Goal: Task Accomplishment & Management: Manage account settings

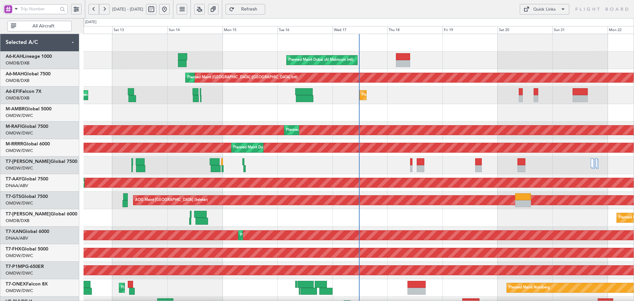
scroll to position [5, 0]
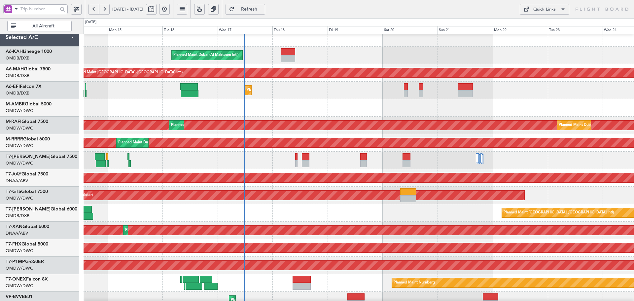
click at [294, 157] on div at bounding box center [359, 160] width 550 height 17
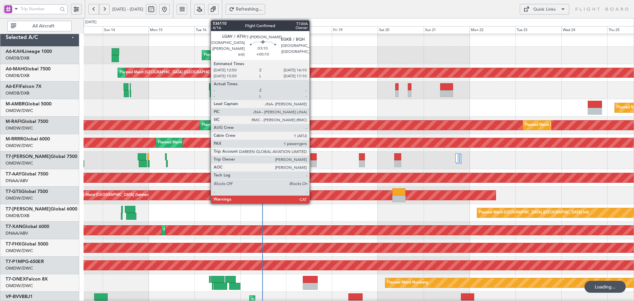
click at [312, 153] on div at bounding box center [313, 156] width 7 height 7
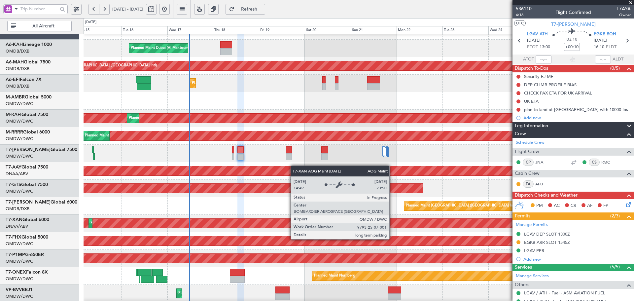
scroll to position [13, 0]
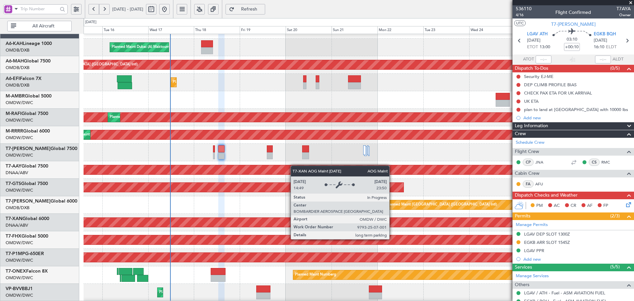
click at [300, 225] on div "AOG Maint Dubai (Al Maktoum Intl)" at bounding box center [138, 222] width 1209 height 9
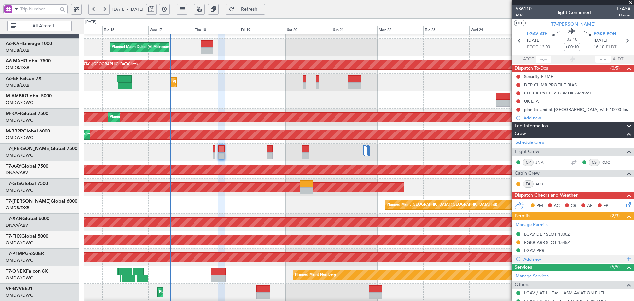
scroll to position [62, 0]
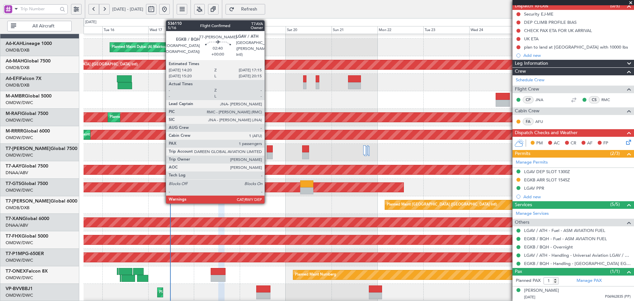
click at [267, 147] on div at bounding box center [270, 148] width 6 height 7
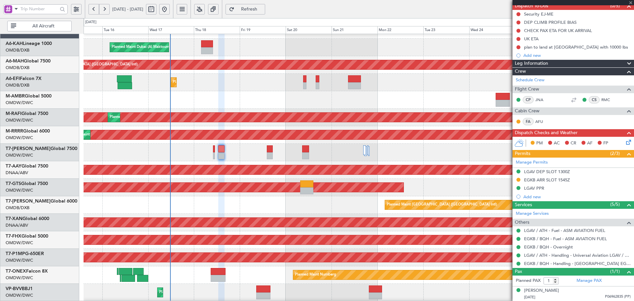
scroll to position [0, 0]
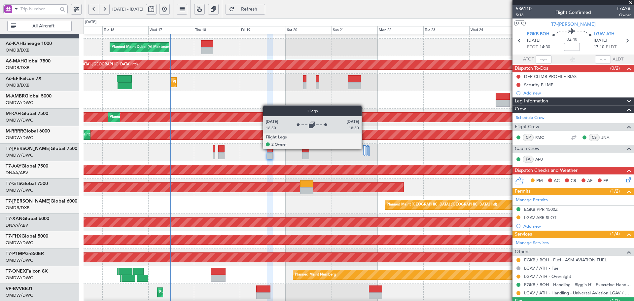
click at [365, 149] on div at bounding box center [364, 150] width 2 height 10
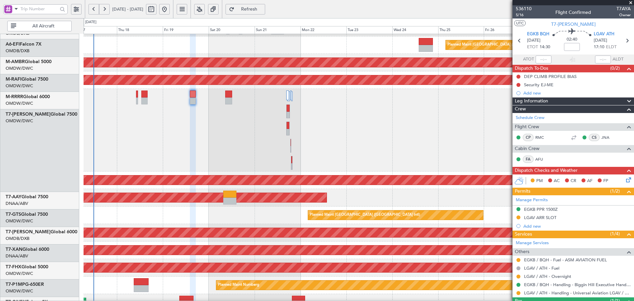
scroll to position [69, 0]
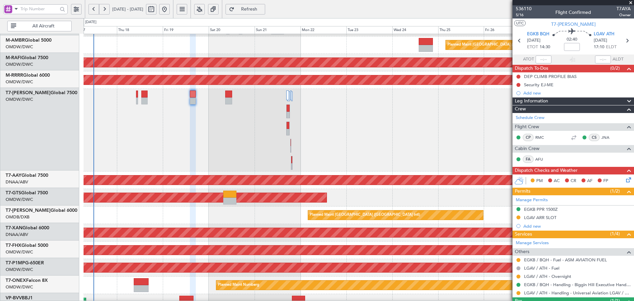
click at [266, 109] on div "Planned Maint Dubai (Al Maktoum Intl)" at bounding box center [359, 130] width 550 height 83
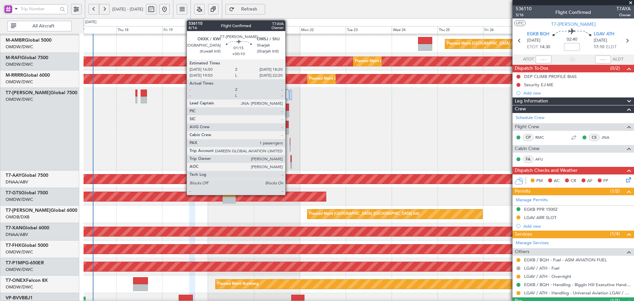
click at [288, 131] on div at bounding box center [287, 131] width 2 height 7
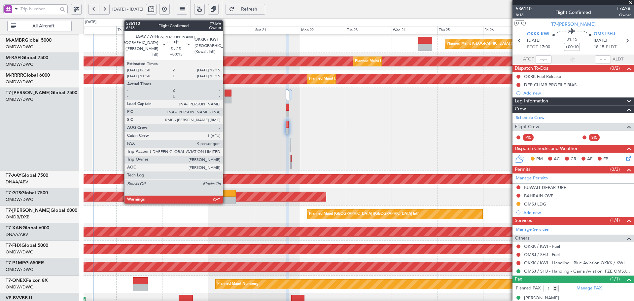
click at [226, 94] on div at bounding box center [228, 92] width 7 height 7
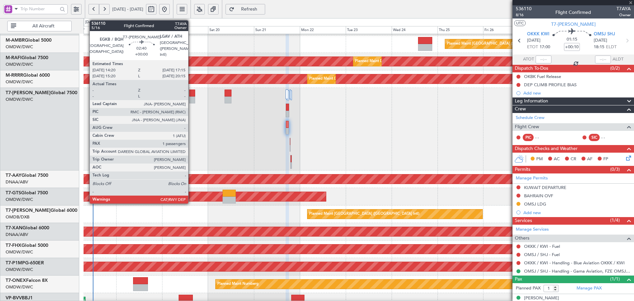
type input "+00:15"
type input "9"
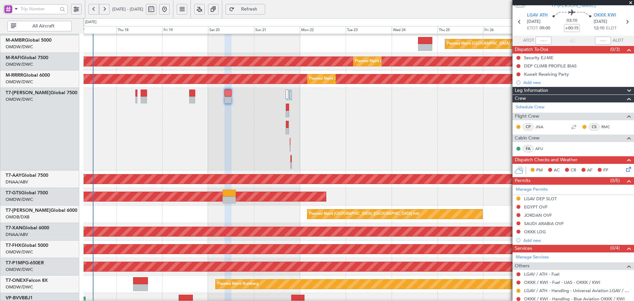
scroll to position [0, 0]
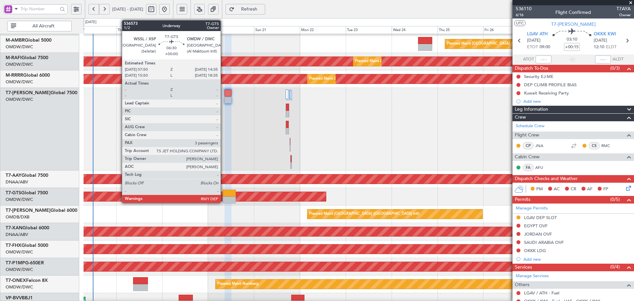
click at [224, 194] on div at bounding box center [229, 193] width 13 height 7
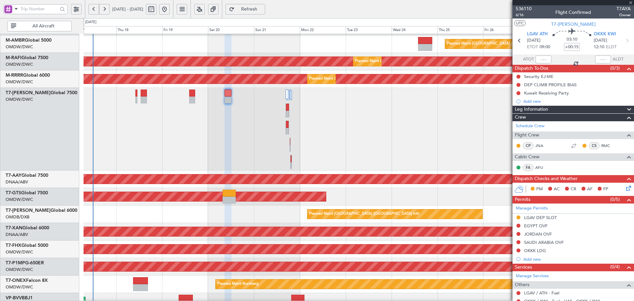
type input "3"
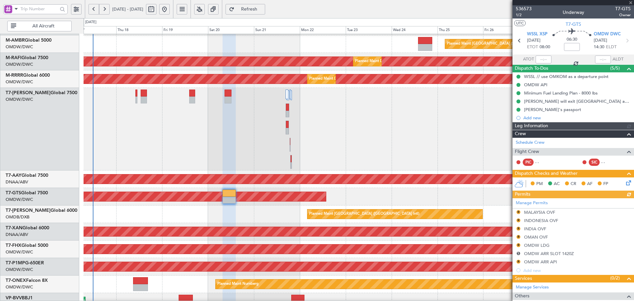
type input "[PERSON_NAME] (ANI)"
type input "7241"
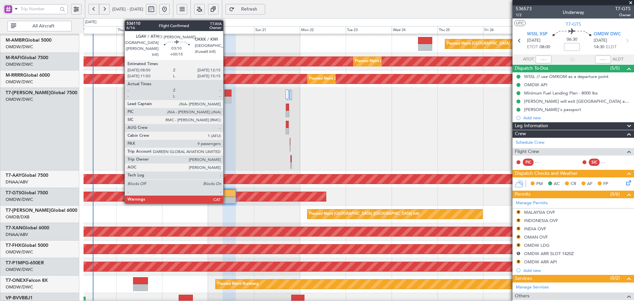
click at [226, 90] on div at bounding box center [228, 92] width 7 height 7
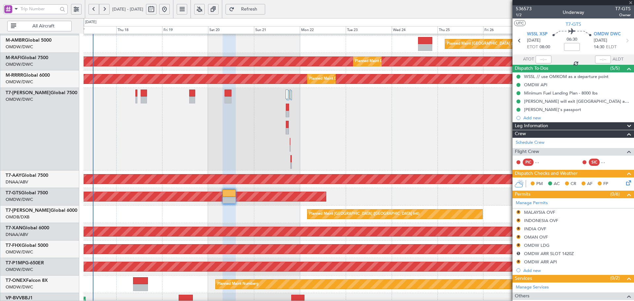
type input "+00:15"
type input "9"
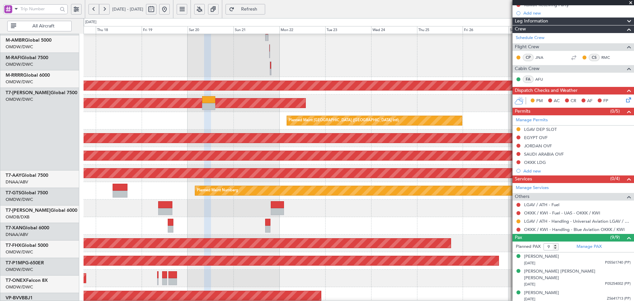
scroll to position [183, 0]
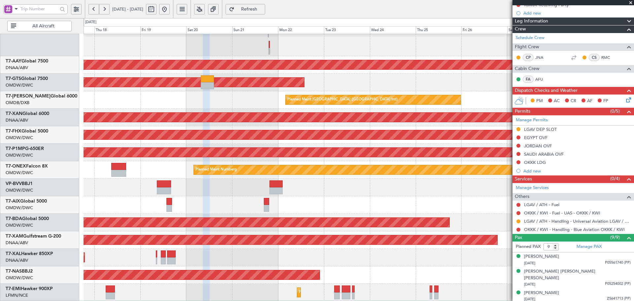
click at [235, 59] on div "Planned Maint Dubai (Al Maktoum Intl) Unplanned Maint [GEOGRAPHIC_DATA] (Al Mak…" at bounding box center [359, 76] width 550 height 450
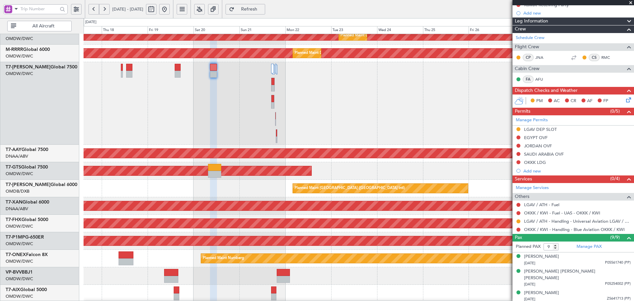
click at [152, 231] on div "Planned Maint [GEOGRAPHIC_DATA] ([GEOGRAPHIC_DATA])" at bounding box center [359, 223] width 550 height 17
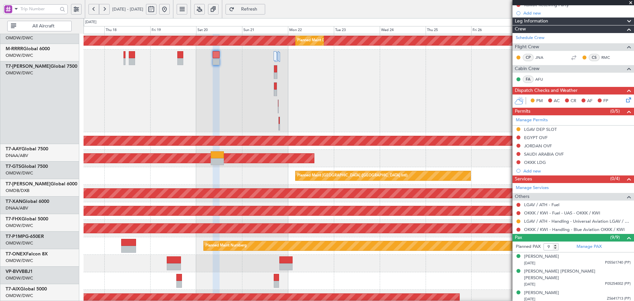
scroll to position [142, 0]
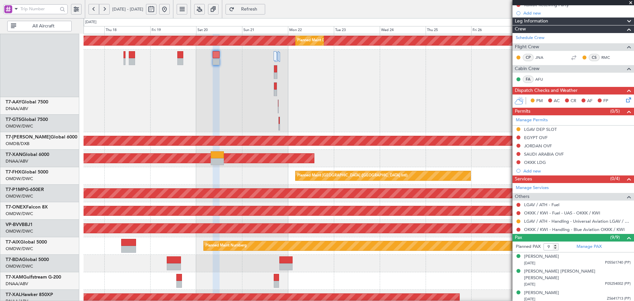
click at [166, 237] on div "Planned Maint Nurnberg" at bounding box center [359, 245] width 550 height 17
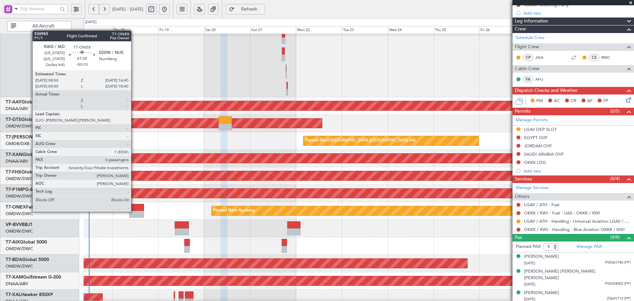
click at [134, 205] on div at bounding box center [136, 207] width 15 height 7
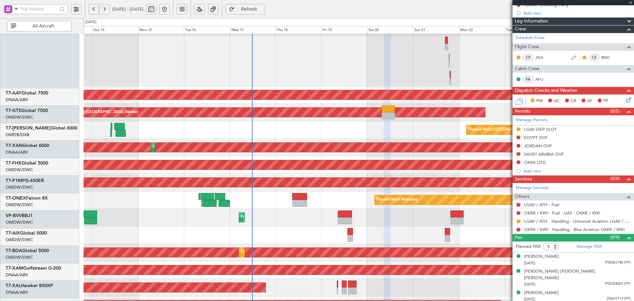
scroll to position [153, 0]
click at [280, 219] on div "Planned Maint Dubai (Al Maktoum Intl) [GEOGRAPHIC_DATA] ([GEOGRAPHIC_DATA])" at bounding box center [359, 217] width 550 height 17
type input "-00:10"
type input "0"
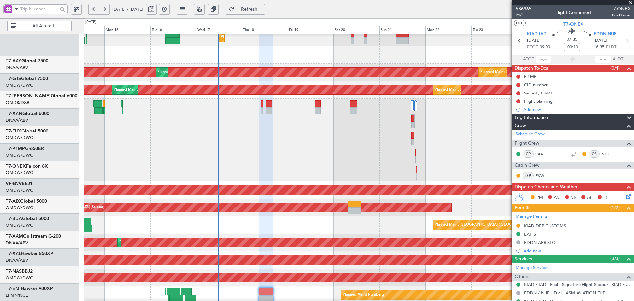
scroll to position [30, 0]
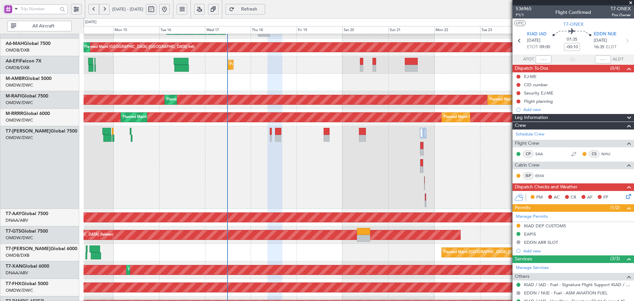
click at [239, 300] on html "[DATE] - [DATE] Refresh Quick Links All Aircraft Planned Maint [GEOGRAPHIC_DATA…" at bounding box center [317, 150] width 634 height 301
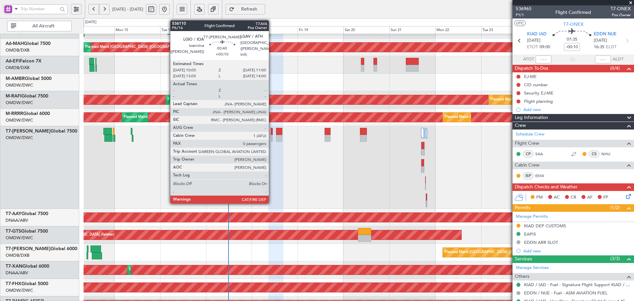
click at [272, 131] on div at bounding box center [272, 131] width 2 height 7
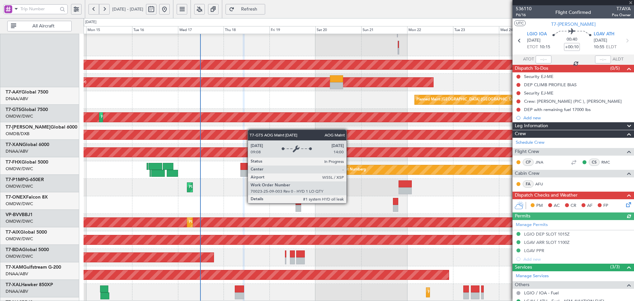
scroll to position [183, 0]
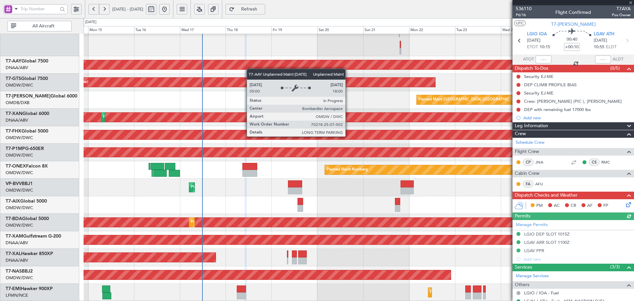
click at [251, 64] on div "Planned Maint Dubai (Al Maktoum Intl) Unplanned Maint [GEOGRAPHIC_DATA] (Al Mak…" at bounding box center [359, 76] width 550 height 450
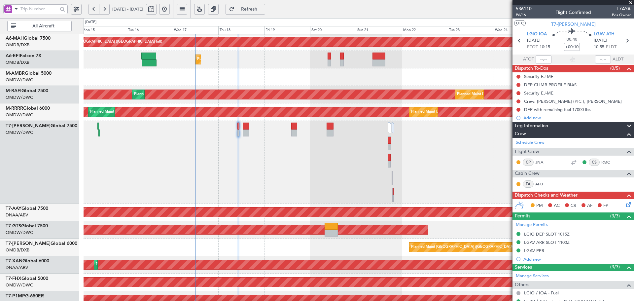
click at [227, 300] on html "[DATE] - [DATE] Refresh Quick Links All Aircraft Planned Maint [GEOGRAPHIC_DATA…" at bounding box center [317, 150] width 634 height 301
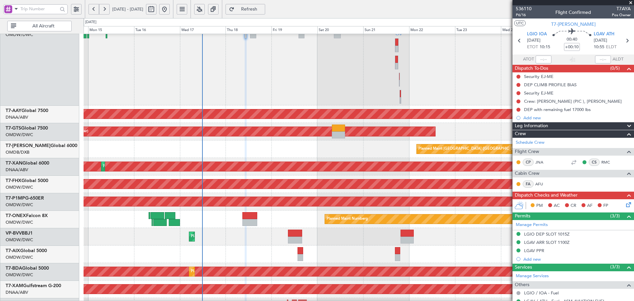
scroll to position [134, 0]
click at [268, 99] on div "Planned Maint Dubai (Al Maktoum Intl)" at bounding box center [359, 64] width 550 height 83
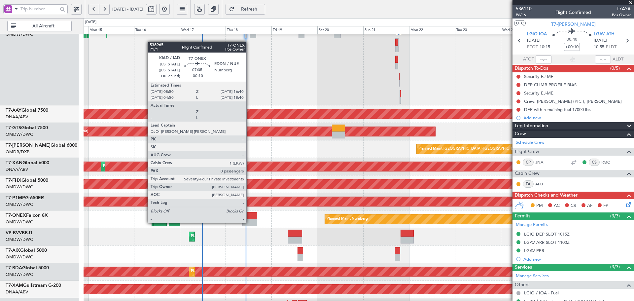
click at [249, 216] on div at bounding box center [249, 215] width 15 height 7
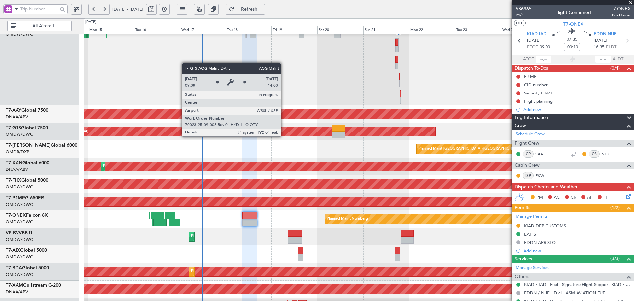
scroll to position [0, 0]
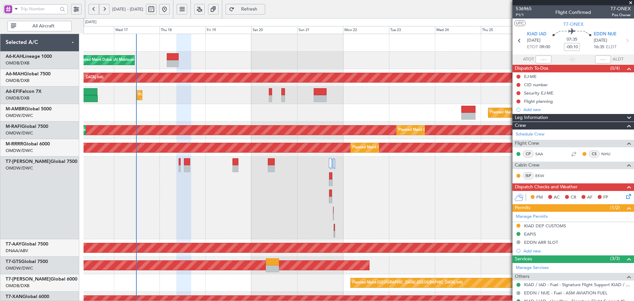
click at [219, 289] on div "Planned Maint Dubai (Al Maktoum Intl) Planned Maint [GEOGRAPHIC_DATA] ([GEOGRAP…" at bounding box center [359, 259] width 550 height 450
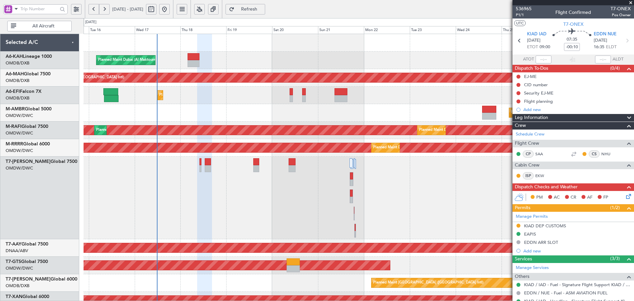
click at [260, 234] on div "Planned Maint Dubai (Al Maktoum Intl) Planned Maint [GEOGRAPHIC_DATA] ([GEOGRAP…" at bounding box center [359, 259] width 550 height 450
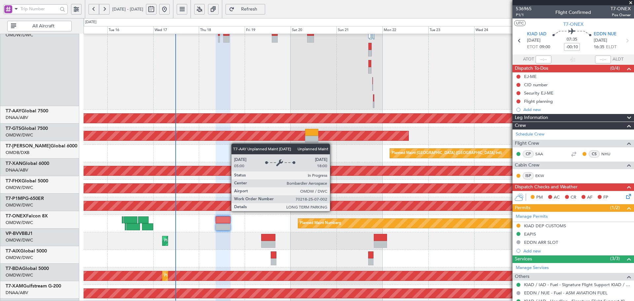
click at [240, 116] on div "Unplanned Maint [GEOGRAPHIC_DATA] (Al Maktoum Intl)" at bounding box center [158, 118] width 1249 height 9
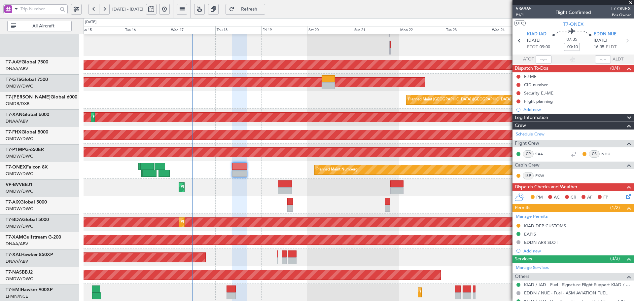
scroll to position [183, 0]
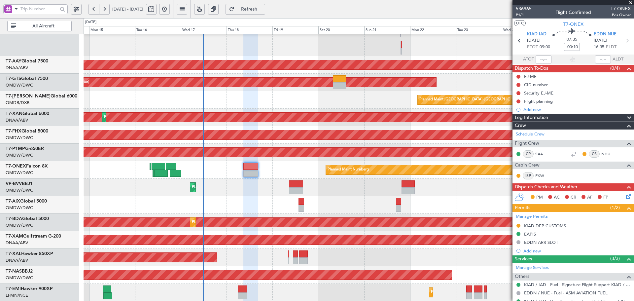
click at [241, 144] on div "Planned Maint Dubai (Al Maktoum Intl) Unplanned Maint [GEOGRAPHIC_DATA] (Al Mak…" at bounding box center [359, 76] width 550 height 450
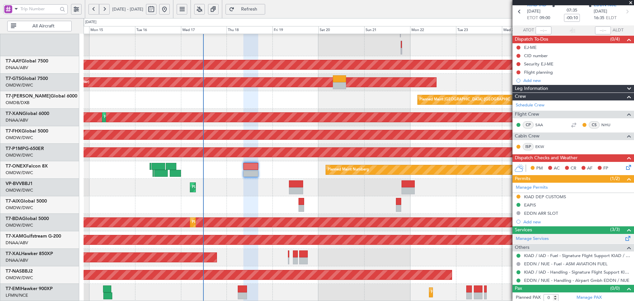
scroll to position [31, 0]
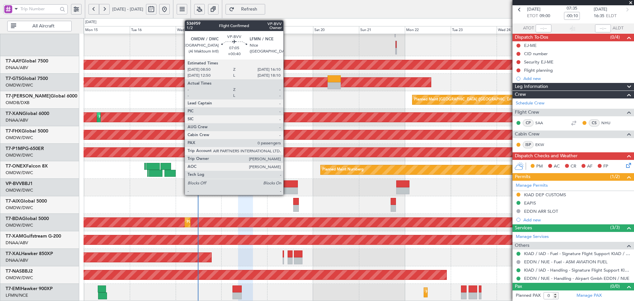
click at [286, 187] on div at bounding box center [291, 190] width 14 height 7
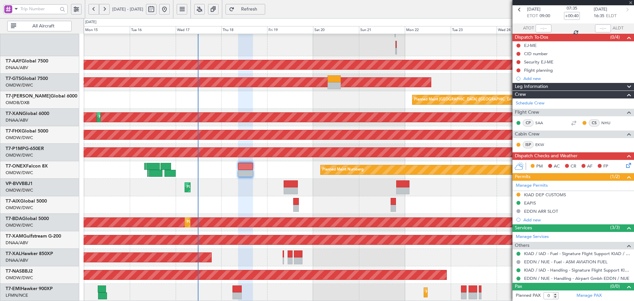
scroll to position [0, 0]
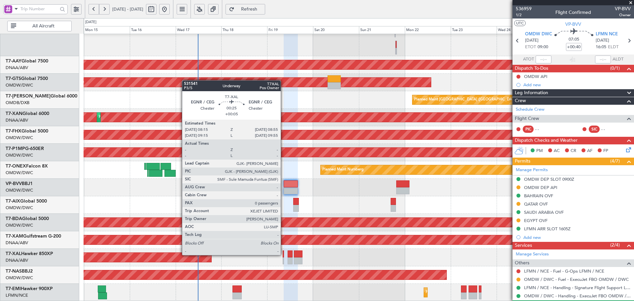
click at [284, 254] on div at bounding box center [283, 253] width 1 height 7
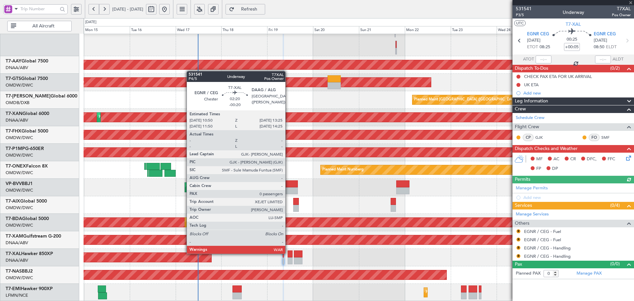
click at [288, 253] on div at bounding box center [290, 253] width 5 height 7
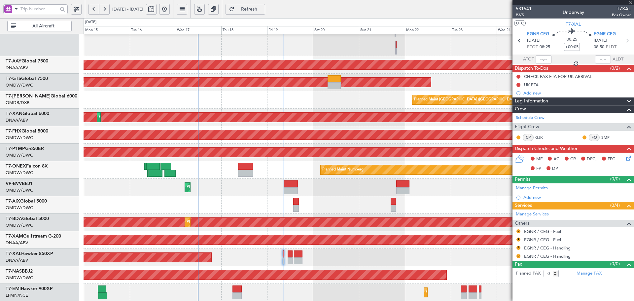
click at [291, 252] on div at bounding box center [290, 253] width 5 height 7
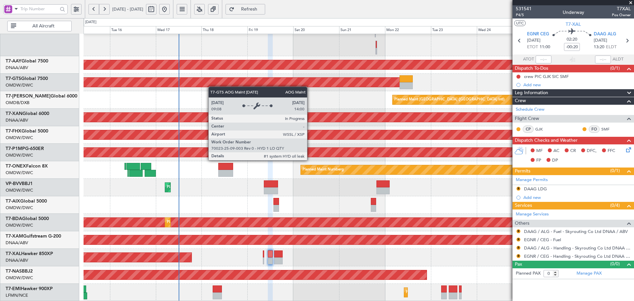
click at [211, 85] on div "Planned Maint Dubai (Al Maktoum Intl) Unplanned Maint [GEOGRAPHIC_DATA] (Al Mak…" at bounding box center [359, 76] width 550 height 450
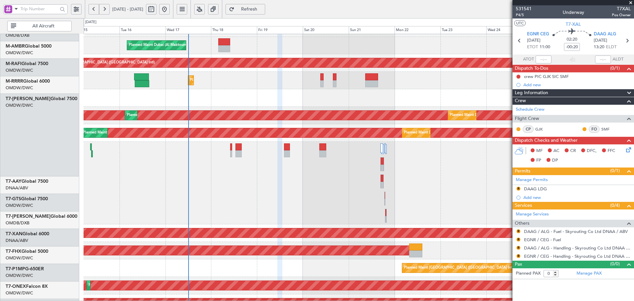
scroll to position [4, 0]
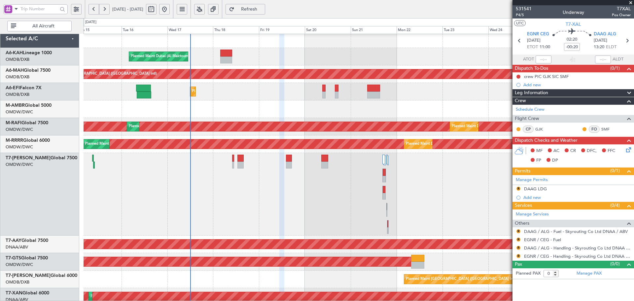
click at [236, 200] on div "Planned Maint Dubai (Al Maktoum Intl)" at bounding box center [359, 194] width 550 height 83
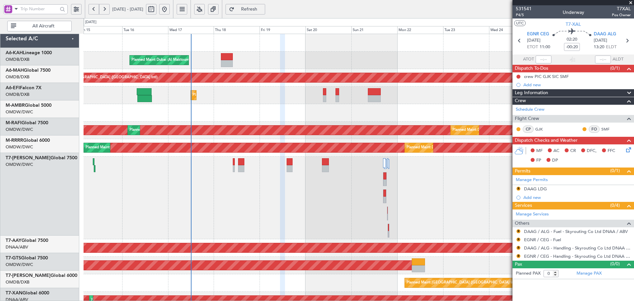
scroll to position [0, 0]
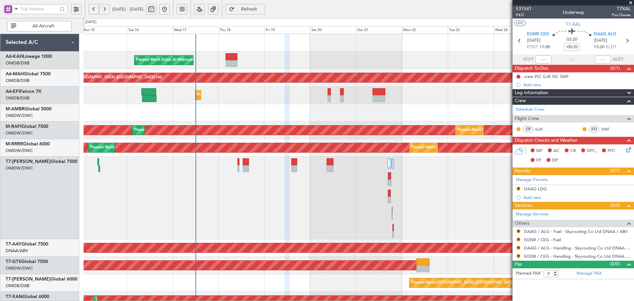
click at [230, 125] on div "Planned Maint Dubai (Al Maktoum Intl) Planned Maint [GEOGRAPHIC_DATA] ([GEOGRAP…" at bounding box center [359, 259] width 550 height 450
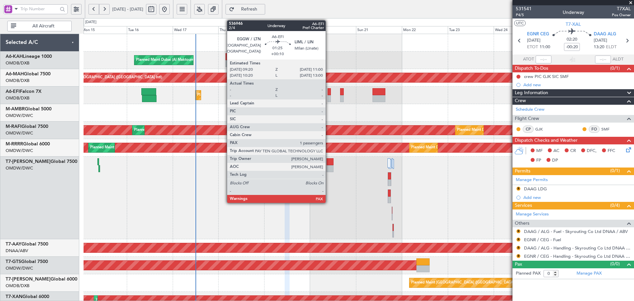
click at [329, 90] on div at bounding box center [329, 91] width 3 height 7
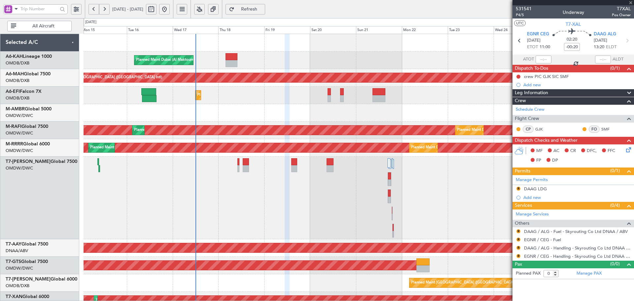
type input "+00:10"
type input "3"
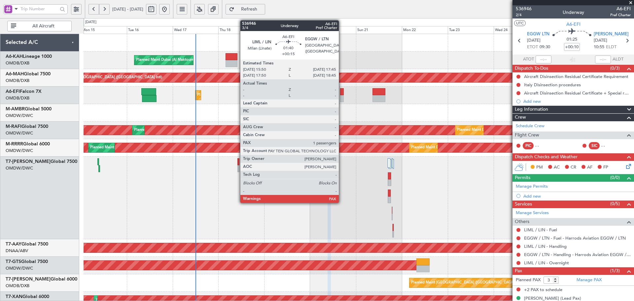
click at [342, 89] on div at bounding box center [342, 91] width 4 height 7
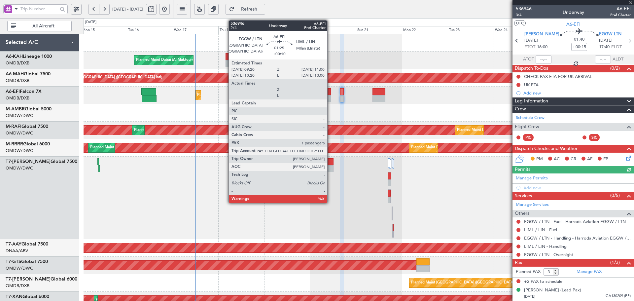
click at [330, 89] on div at bounding box center [329, 91] width 3 height 7
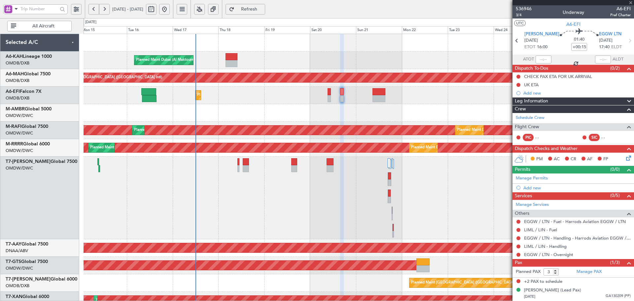
type input "+00:10"
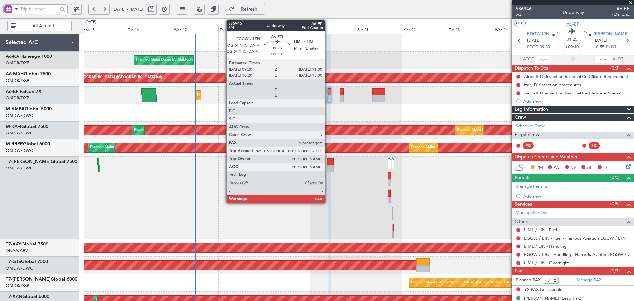
click at [328, 89] on div at bounding box center [329, 91] width 3 height 7
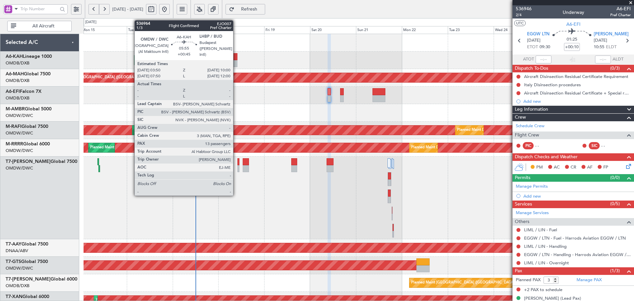
click at [235, 57] on div at bounding box center [232, 56] width 12 height 7
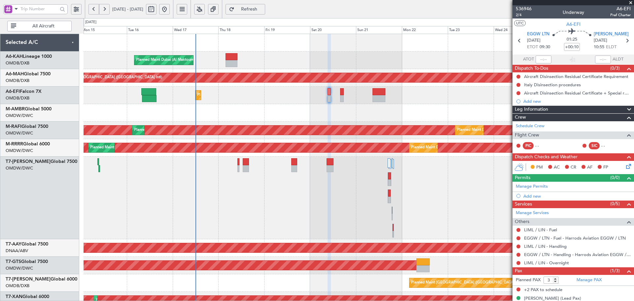
click at [256, 10] on button "Refresh" at bounding box center [246, 9] width 40 height 11
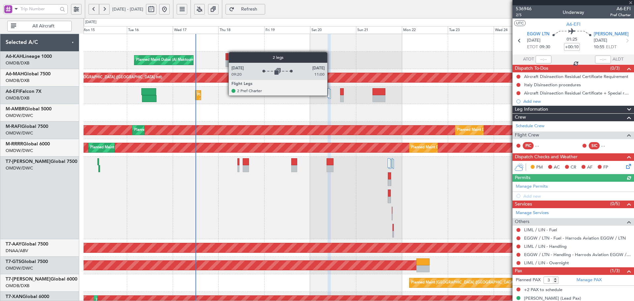
click at [329, 94] on div at bounding box center [329, 93] width 2 height 10
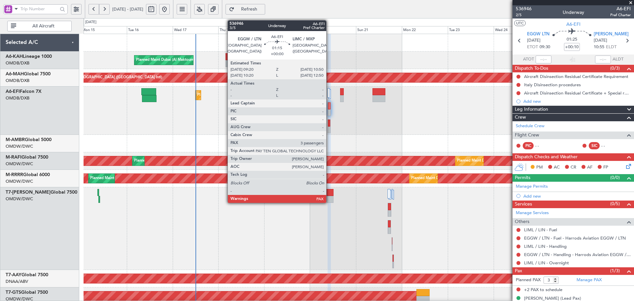
click at [329, 124] on div at bounding box center [329, 123] width 2 height 7
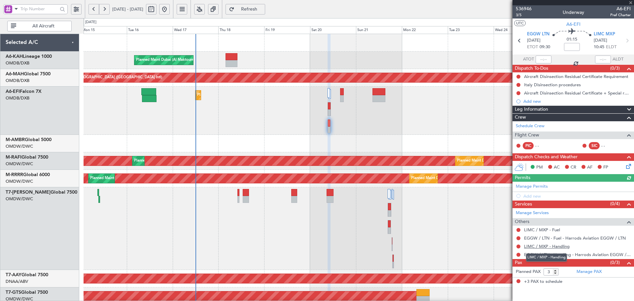
click at [558, 247] on link "LIMC / MXP - Handling" at bounding box center [547, 246] width 46 height 6
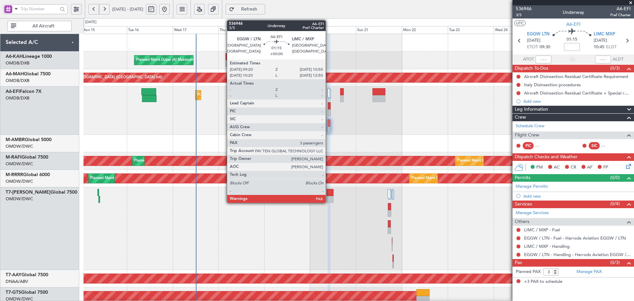
click at [329, 122] on div at bounding box center [329, 123] width 2 height 7
click at [328, 103] on div at bounding box center [329, 105] width 3 height 7
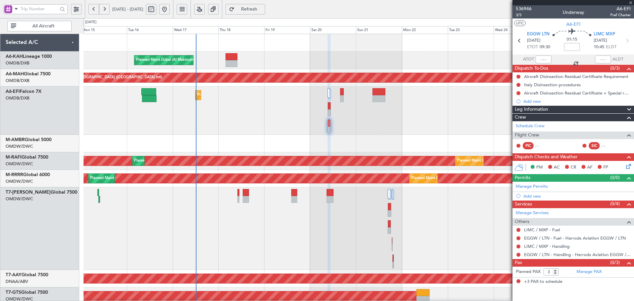
type input "+00:10"
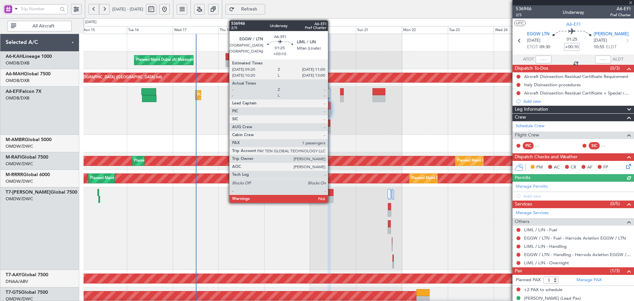
click at [331, 107] on div at bounding box center [329, 109] width 3 height 14
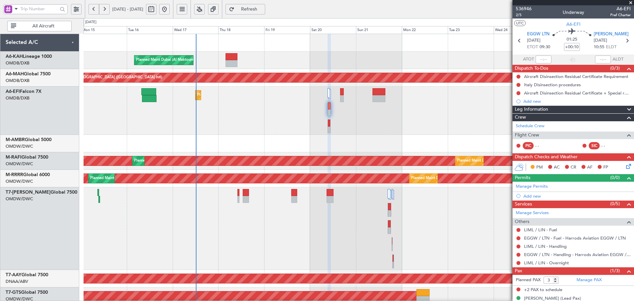
click at [263, 10] on span "Refresh" at bounding box center [249, 9] width 27 height 5
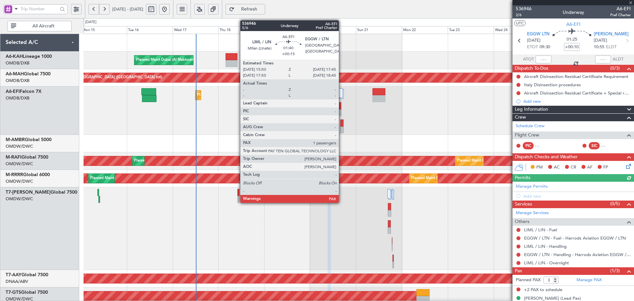
click at [342, 123] on div at bounding box center [341, 123] width 3 height 7
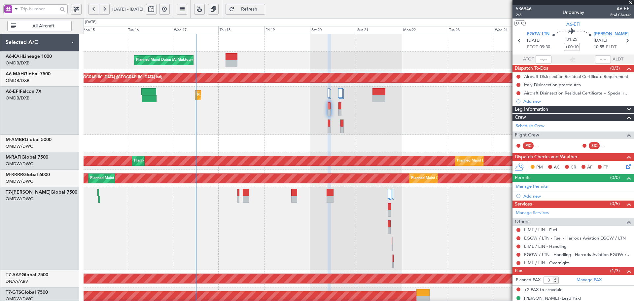
click at [262, 6] on button "Refresh" at bounding box center [246, 9] width 40 height 11
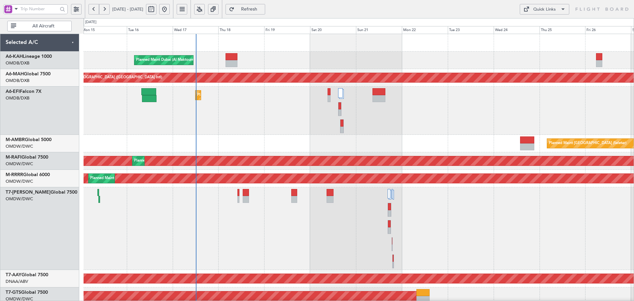
drag, startPoint x: 266, startPoint y: 6, endPoint x: 269, endPoint y: 2, distance: 5.0
click at [263, 7] on span "Refresh" at bounding box center [249, 9] width 27 height 5
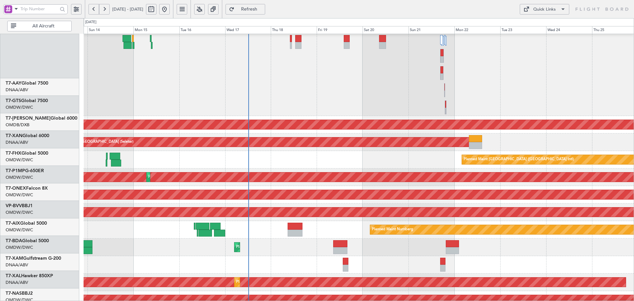
scroll to position [193, 0]
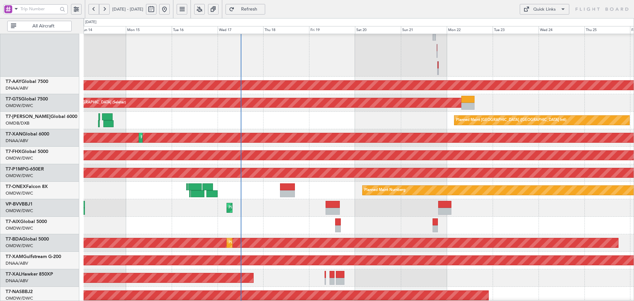
click at [258, 37] on div at bounding box center [359, 35] width 550 height 83
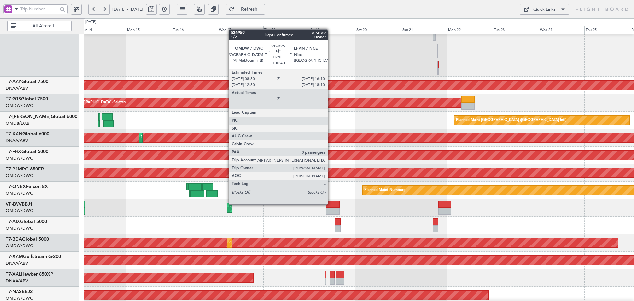
click at [330, 203] on div at bounding box center [333, 204] width 14 height 7
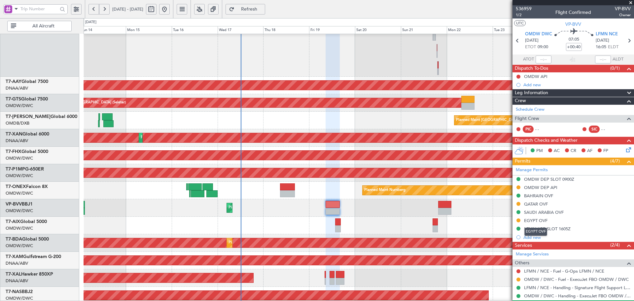
drag, startPoint x: 534, startPoint y: 219, endPoint x: 541, endPoint y: 221, distance: 8.1
click at [534, 219] on div "EGYPT OVF" at bounding box center [535, 221] width 23 height 6
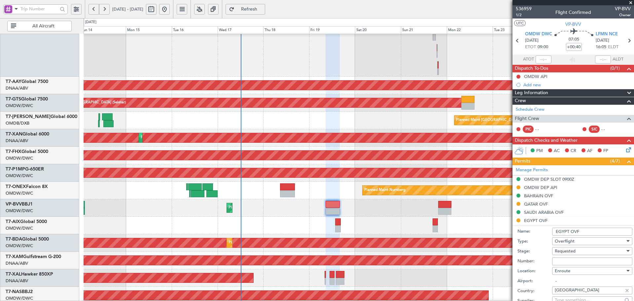
click at [559, 261] on input "Number:" at bounding box center [592, 261] width 80 height 8
paste input "CAA12617"
type input "CAA12617"
click at [584, 252] on div "Requested" at bounding box center [590, 251] width 70 height 10
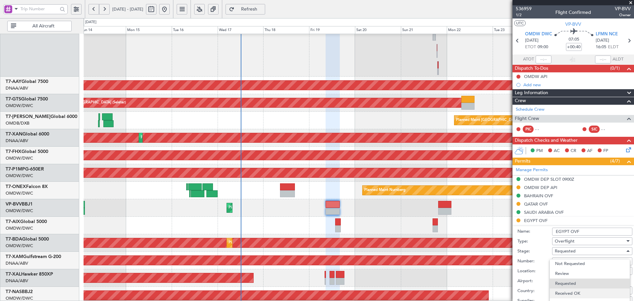
click at [581, 295] on span "Received OK" at bounding box center [589, 293] width 69 height 10
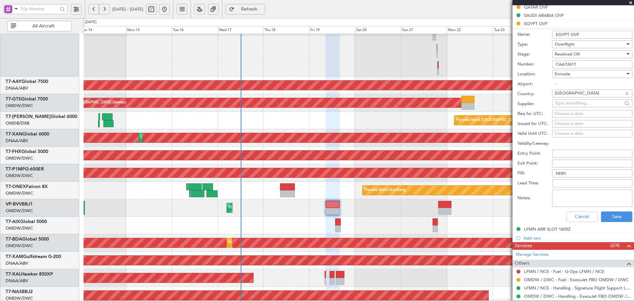
scroll to position [198, 0]
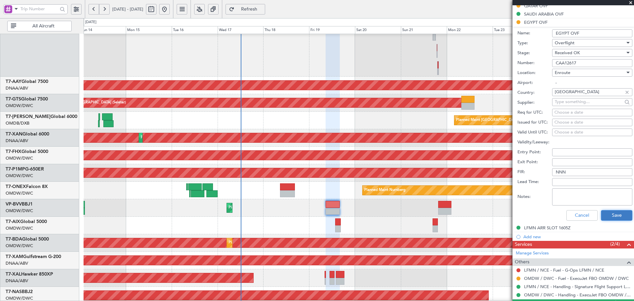
click at [613, 214] on button "Save" at bounding box center [616, 215] width 31 height 11
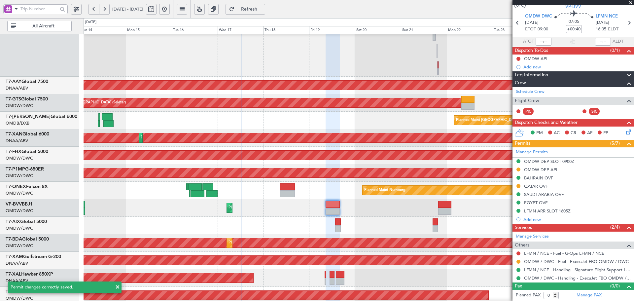
scroll to position [17, 0]
click at [263, 8] on span "Refresh" at bounding box center [249, 9] width 27 height 5
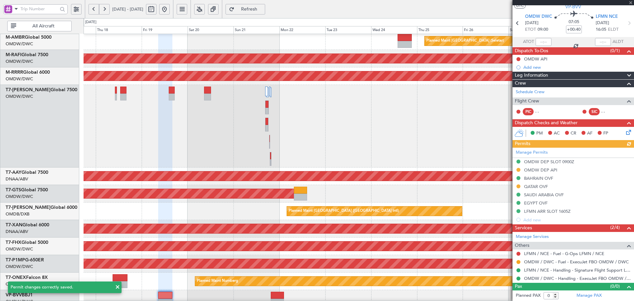
scroll to position [0, 0]
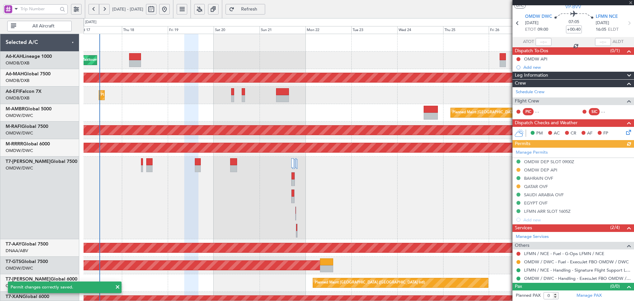
click at [276, 223] on div "Planned Maint Dubai (Al Maktoum Intl)" at bounding box center [359, 197] width 550 height 83
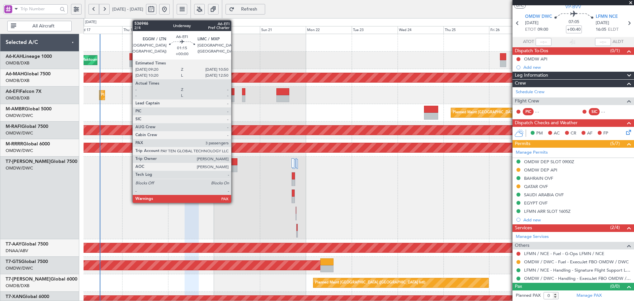
click at [234, 89] on div at bounding box center [232, 91] width 3 height 7
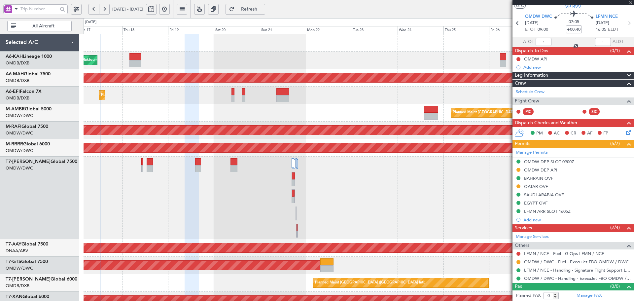
type input "3"
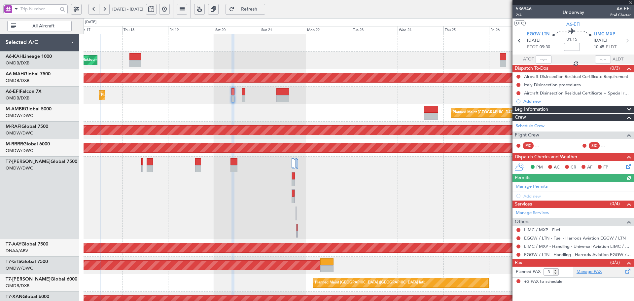
click at [588, 270] on link "Manage PAX" at bounding box center [588, 271] width 25 height 7
click at [263, 7] on span "Refresh" at bounding box center [249, 9] width 27 height 5
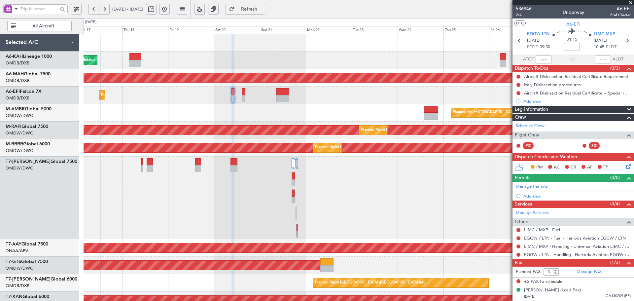
click at [437, 145] on div "Planned Maint Dubai (Al Maktoum Intl)" at bounding box center [188, 147] width 1035 height 9
click at [601, 34] on span "LIMC MXP" at bounding box center [604, 34] width 21 height 7
click at [524, 185] on link "Manage Permits" at bounding box center [532, 186] width 32 height 7
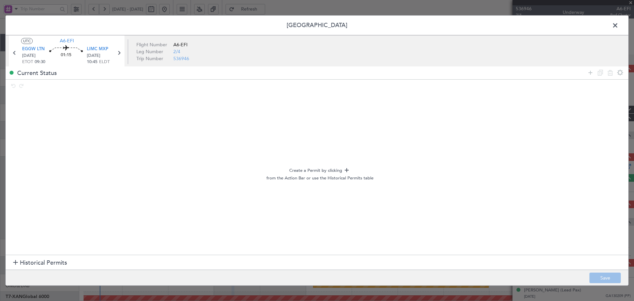
click at [41, 266] on span "Historical Permits" at bounding box center [43, 262] width 47 height 9
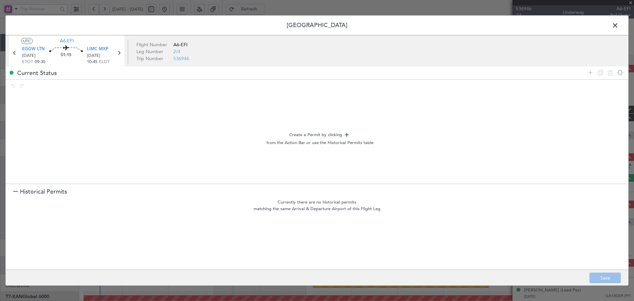
drag, startPoint x: 42, startPoint y: 189, endPoint x: 458, endPoint y: 139, distance: 419.4
click at [46, 190] on span "Historical Permits" at bounding box center [43, 191] width 47 height 9
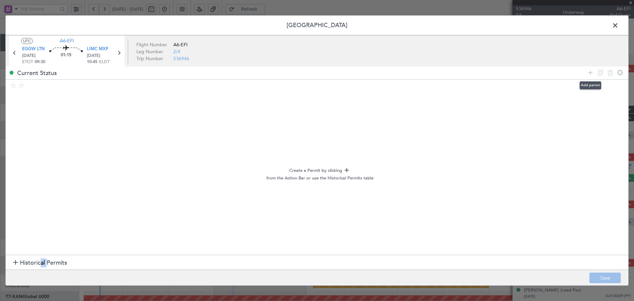
drag, startPoint x: 591, startPoint y: 71, endPoint x: 231, endPoint y: 127, distance: 364.2
click at [586, 74] on div at bounding box center [605, 73] width 40 height 10
click at [592, 72] on icon at bounding box center [590, 73] width 8 height 8
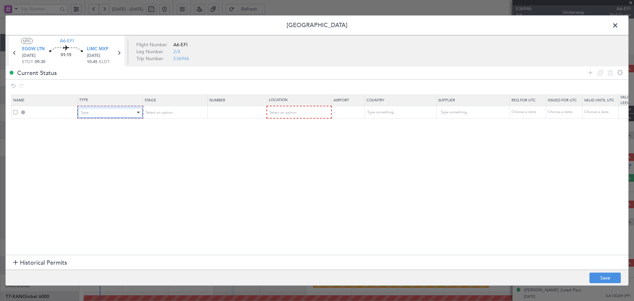
click at [131, 112] on div "Type" at bounding box center [108, 113] width 55 height 10
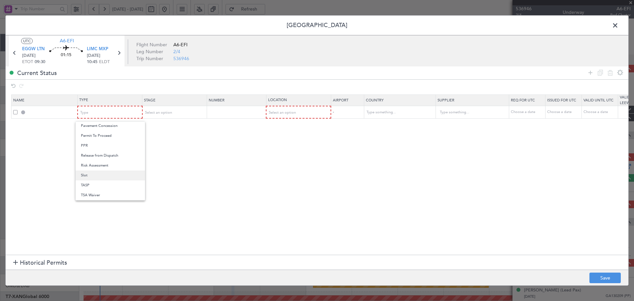
click at [91, 173] on span "Slot" at bounding box center [110, 175] width 59 height 10
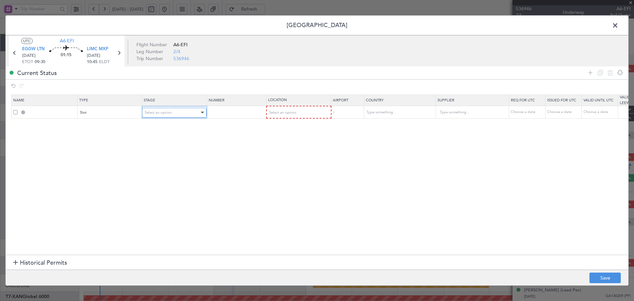
click at [170, 114] on span "Select an option" at bounding box center [158, 112] width 27 height 5
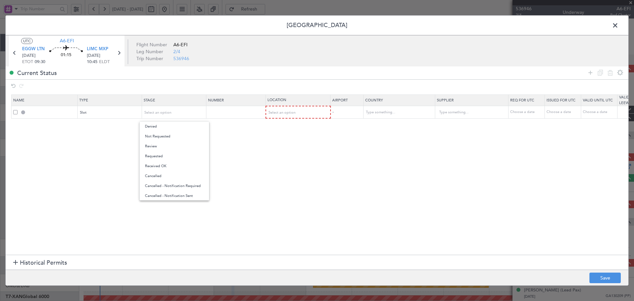
drag, startPoint x: 160, startPoint y: 137, endPoint x: 279, endPoint y: 122, distance: 120.2
click at [160, 137] on span "Not Requested" at bounding box center [174, 136] width 59 height 10
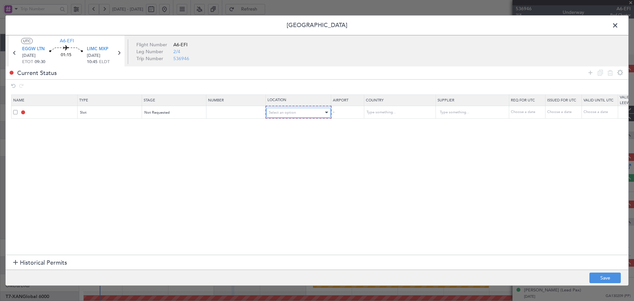
click at [281, 113] on span "Select an option" at bounding box center [282, 112] width 27 height 5
click at [279, 127] on span "Departure" at bounding box center [298, 127] width 59 height 10
click at [606, 276] on button "Save" at bounding box center [604, 277] width 31 height 11
type input "EGGW DEP SLOT"
type input "[GEOGRAPHIC_DATA]"
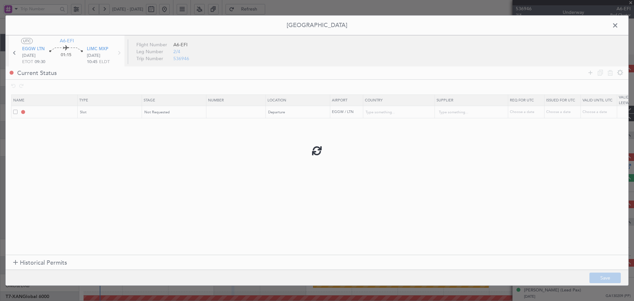
type input "NNN"
type input "2"
click at [119, 52] on icon at bounding box center [119, 53] width 9 height 9
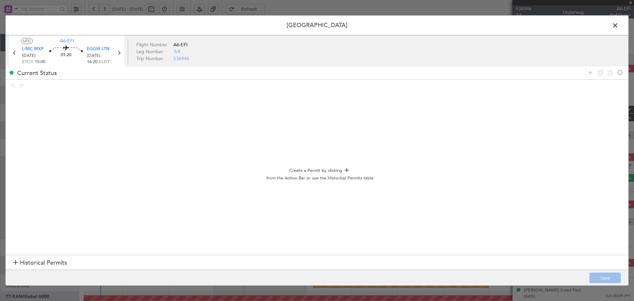
drag, startPoint x: 589, startPoint y: 73, endPoint x: 437, endPoint y: 87, distance: 152.2
click at [588, 74] on icon at bounding box center [590, 73] width 8 height 8
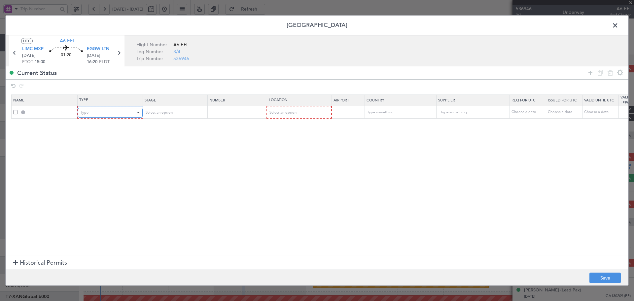
click at [100, 108] on div "Type" at bounding box center [108, 113] width 55 height 10
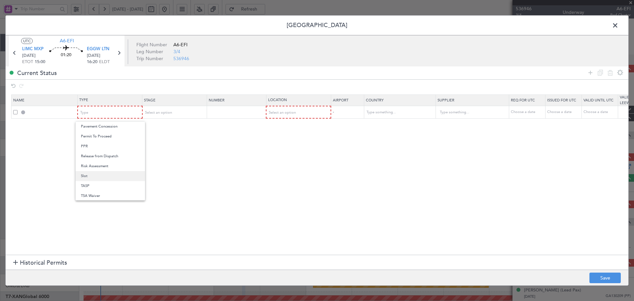
click at [91, 177] on span "Slot" at bounding box center [110, 176] width 59 height 10
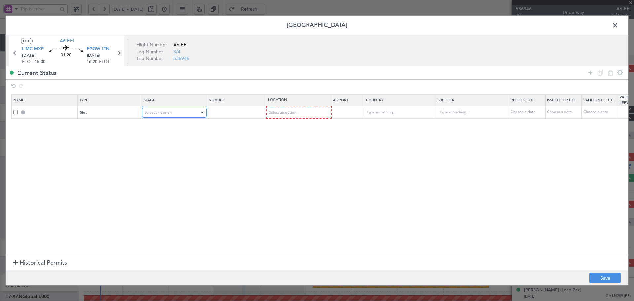
click at [165, 109] on div "Select an option" at bounding box center [172, 113] width 55 height 10
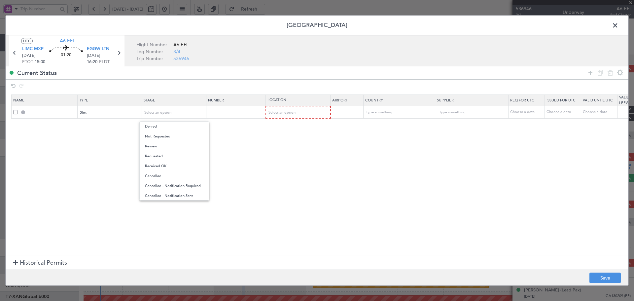
click at [161, 136] on span "Not Requested" at bounding box center [174, 136] width 59 height 10
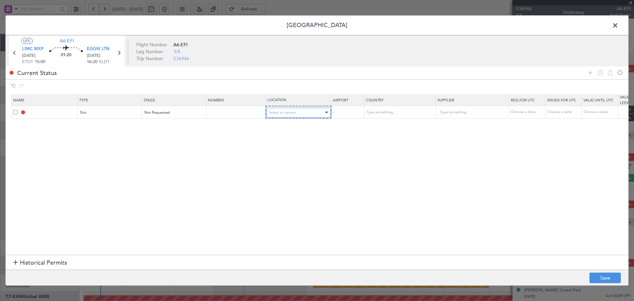
click at [302, 114] on div "Select an option" at bounding box center [296, 113] width 55 height 10
click at [277, 146] on span "Arrival" at bounding box center [298, 146] width 59 height 10
click at [185, 170] on section "Name Type Stage Number Location Airport Country Supplier Req For Utc Issued For…" at bounding box center [317, 174] width 623 height 162
click at [603, 274] on button "Save" at bounding box center [604, 277] width 31 height 11
type input "EGGW ARR SLOT"
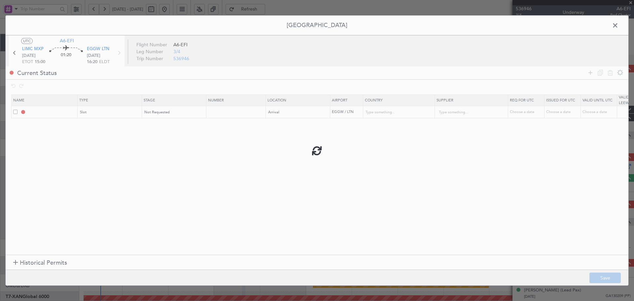
type input "[GEOGRAPHIC_DATA]"
type input "NNN"
type input "2"
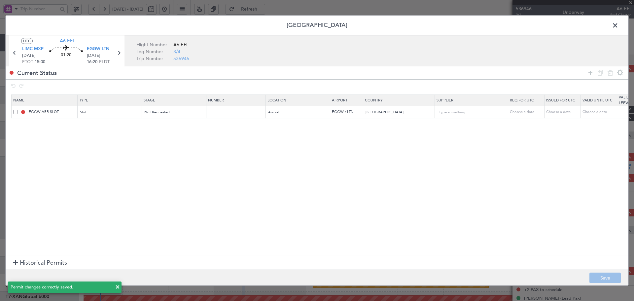
click at [618, 24] on span at bounding box center [618, 26] width 0 height 13
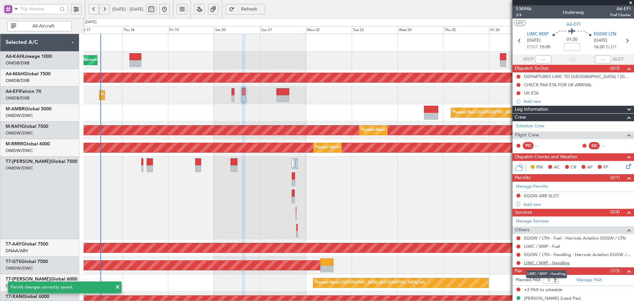
click at [566, 262] on link "LIMC / MXP - Handling" at bounding box center [547, 263] width 46 height 6
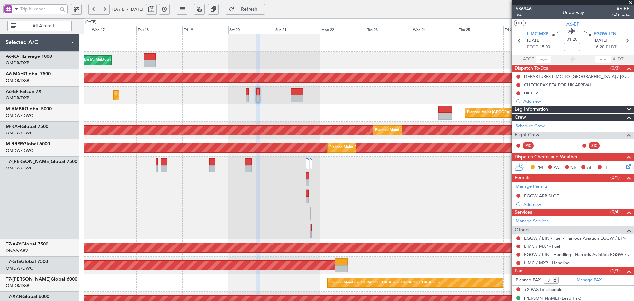
click at [271, 181] on div "Planned Maint Dubai (Al Maktoum Intl) Planned Maint [GEOGRAPHIC_DATA] ([GEOGRAP…" at bounding box center [359, 259] width 550 height 450
click at [263, 7] on span "Refresh" at bounding box center [249, 9] width 27 height 5
click at [564, 262] on link "LIMC / MXP - Handling" at bounding box center [547, 263] width 46 height 6
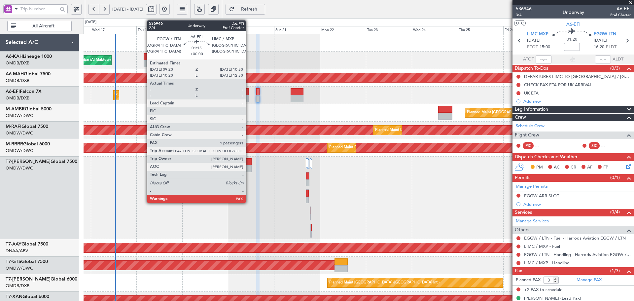
click at [249, 93] on div at bounding box center [247, 91] width 3 height 7
click at [248, 93] on div at bounding box center [247, 91] width 3 height 7
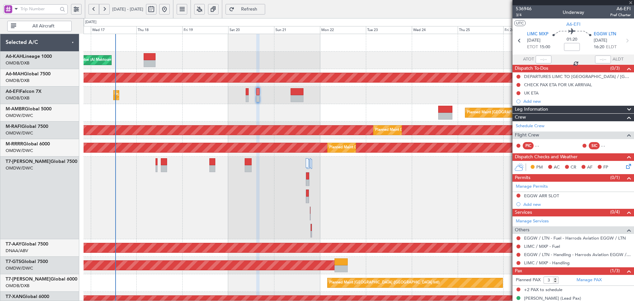
click at [248, 93] on div at bounding box center [247, 91] width 3 height 7
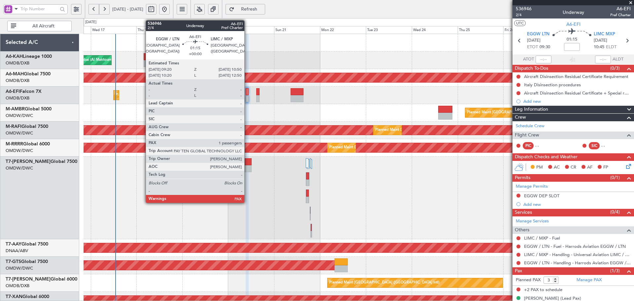
click at [247, 91] on div at bounding box center [247, 91] width 3 height 7
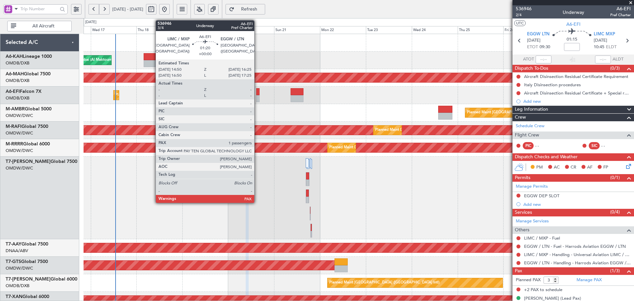
click at [257, 91] on div at bounding box center [257, 91] width 3 height 7
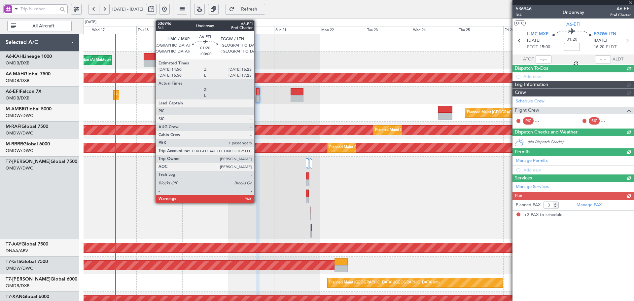
click at [257, 92] on div at bounding box center [257, 91] width 3 height 7
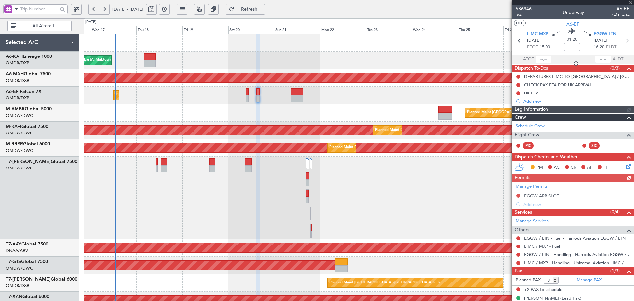
click at [257, 92] on div at bounding box center [257, 91] width 3 height 7
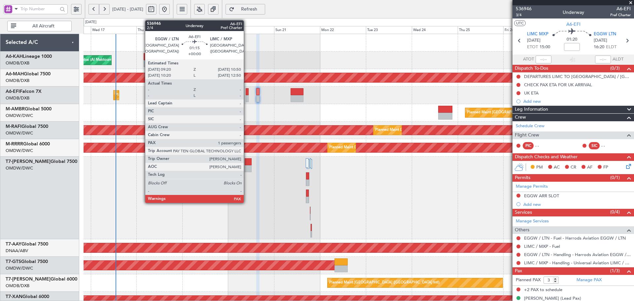
click at [247, 91] on div at bounding box center [247, 91] width 3 height 7
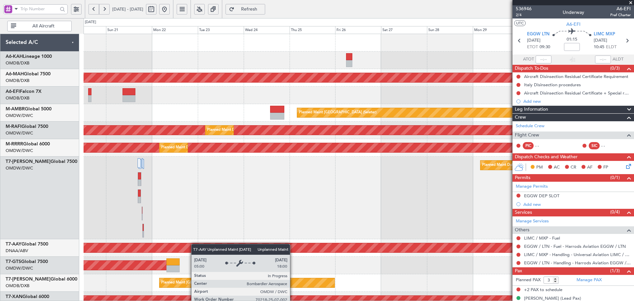
click at [183, 250] on div "Planned Maint [GEOGRAPHIC_DATA] ([GEOGRAPHIC_DATA] Intl) Planned Maint [GEOGRAP…" at bounding box center [359, 259] width 550 height 450
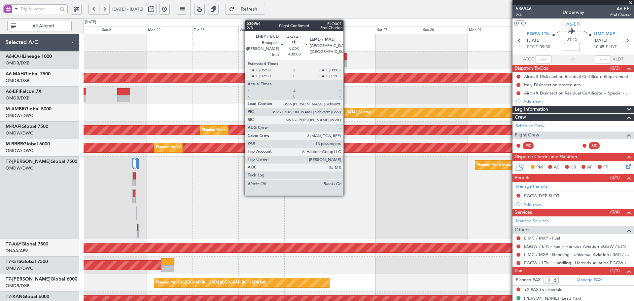
click at [346, 58] on div at bounding box center [344, 56] width 6 height 7
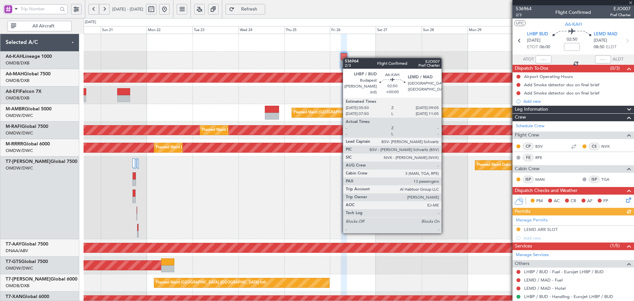
click at [346, 58] on div at bounding box center [344, 56] width 6 height 7
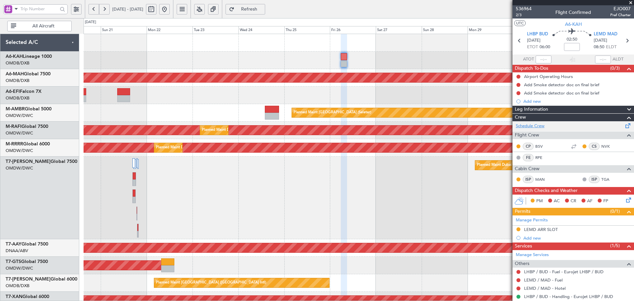
click at [523, 126] on link "Schedule Crew" at bounding box center [530, 126] width 29 height 7
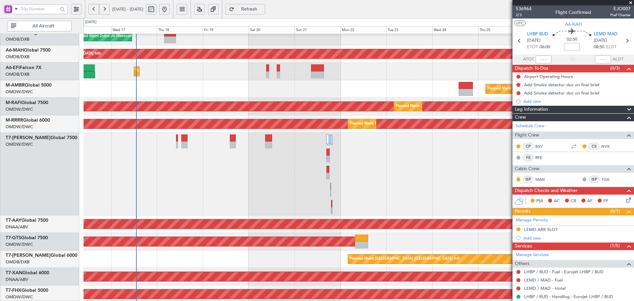
click at [373, 82] on div "Planned Maint [GEOGRAPHIC_DATA] (Seletar)" at bounding box center [359, 88] width 550 height 17
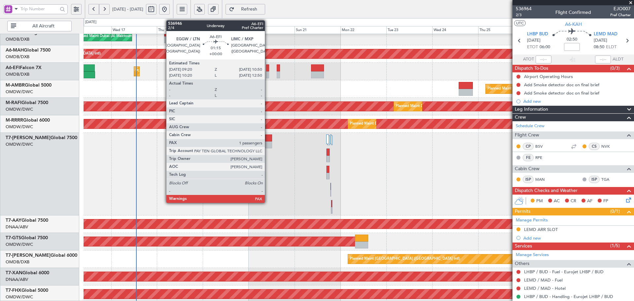
click at [268, 68] on div at bounding box center [267, 67] width 3 height 7
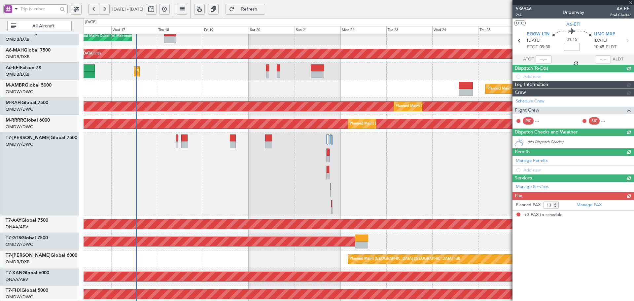
type input "3"
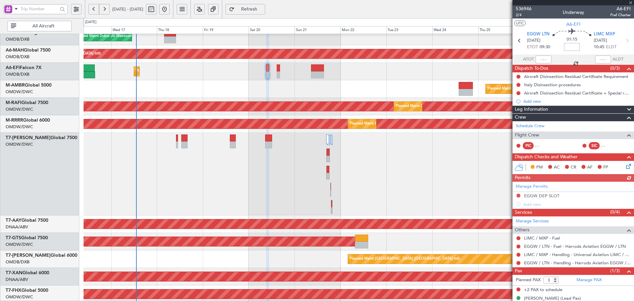
click at [570, 45] on input at bounding box center [572, 47] width 16 height 8
type input "+00:25"
click at [280, 67] on div "Planned Maint [GEOGRAPHIC_DATA] ([GEOGRAPHIC_DATA])" at bounding box center [359, 71] width 550 height 17
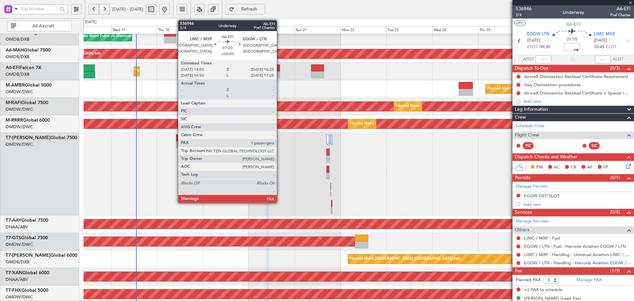
click at [280, 67] on div at bounding box center [278, 67] width 3 height 7
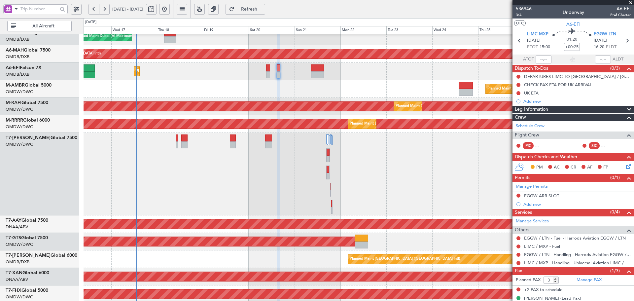
click at [263, 10] on span "Refresh" at bounding box center [249, 9] width 27 height 5
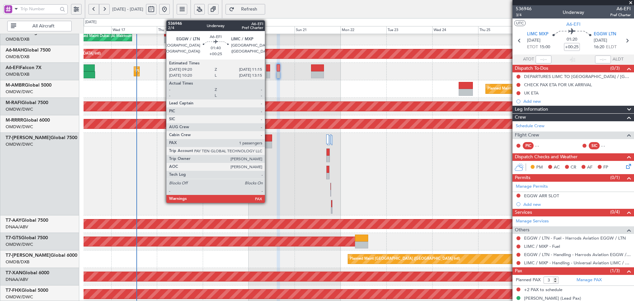
click at [268, 70] on div at bounding box center [268, 67] width 4 height 7
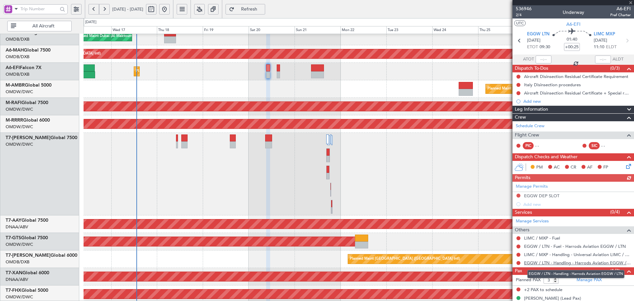
click at [585, 262] on link "EGGW / LTN - Handling - Harrods Aviation EGGW / LTN" at bounding box center [577, 263] width 107 height 6
click at [263, 10] on span "Refresh" at bounding box center [249, 9] width 27 height 5
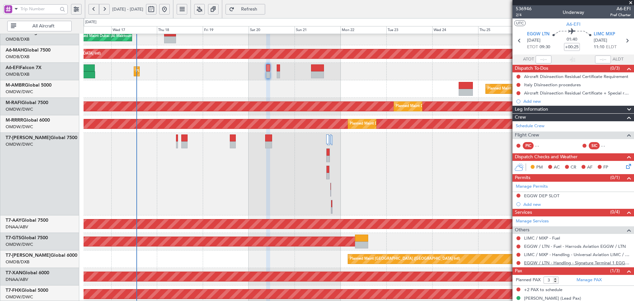
click at [568, 264] on link "EGGW / LTN - Handling - Signature Terminal 1 EGGW / LTN" at bounding box center [577, 263] width 107 height 6
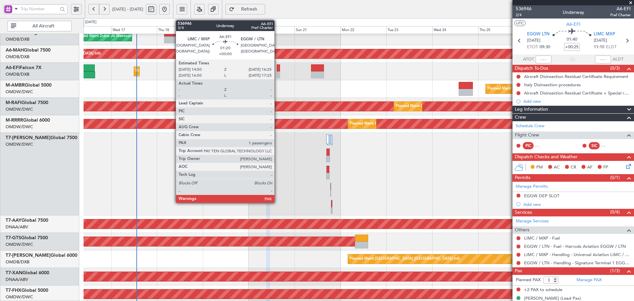
click at [277, 69] on div at bounding box center [278, 67] width 3 height 7
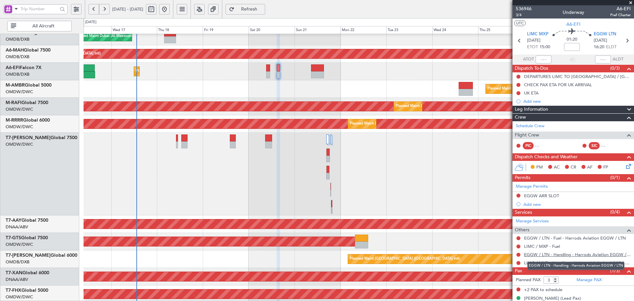
click at [585, 256] on link "EGGW / LTN - Handling - Harrods Aviation EGGW / LTN" at bounding box center [577, 255] width 107 height 6
click at [259, 9] on span "Refresh" at bounding box center [249, 9] width 27 height 5
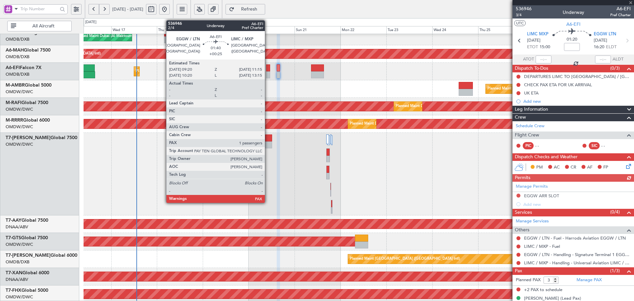
click at [267, 72] on div at bounding box center [268, 74] width 4 height 7
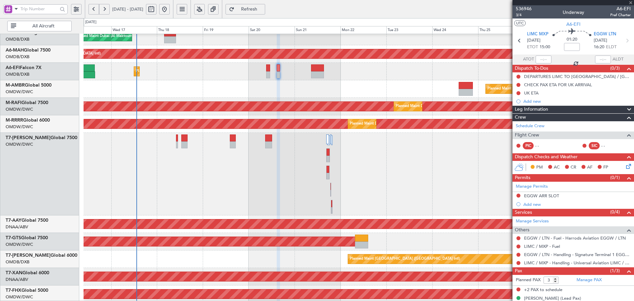
type input "+00:25"
click at [550, 255] on link "LIMC / MXP - Handling - Universal Aviation LIMC / MXP" at bounding box center [577, 255] width 107 height 6
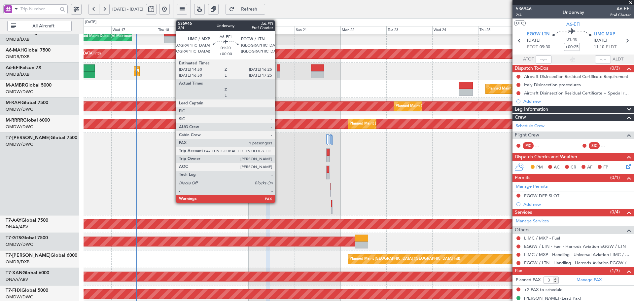
click at [278, 69] on div at bounding box center [278, 67] width 3 height 7
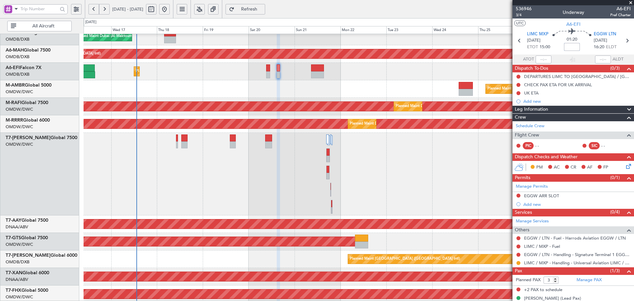
click at [574, 44] on input at bounding box center [572, 47] width 16 height 8
type input "+00:25"
click at [259, 9] on span "Refresh" at bounding box center [249, 9] width 27 height 5
click at [265, 5] on button "Refresh" at bounding box center [246, 9] width 40 height 11
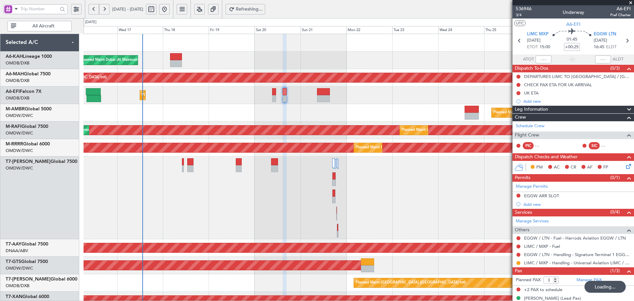
click at [250, 212] on div "Planned Maint Dubai (Al Maktoum Intl) Planned Maint [GEOGRAPHIC_DATA] ([GEOGRAP…" at bounding box center [359, 259] width 550 height 450
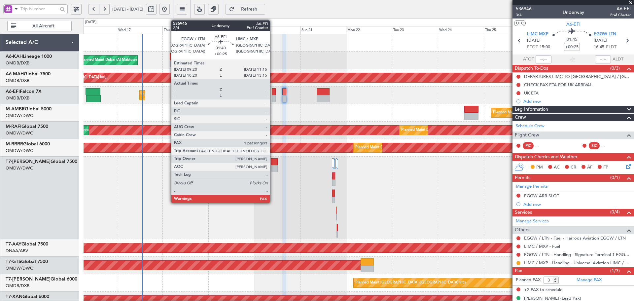
click at [272, 94] on div at bounding box center [274, 91] width 4 height 7
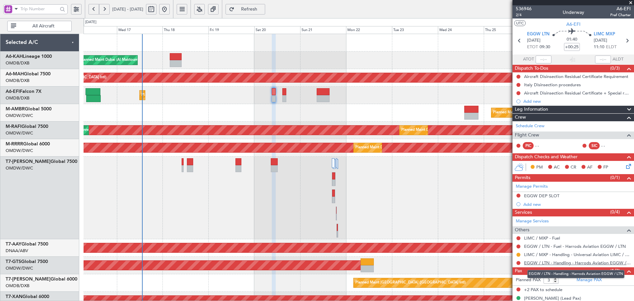
click at [597, 264] on link "EGGW / LTN - Handling - Harrods Aviation EGGW / LTN" at bounding box center [577, 263] width 107 height 6
